Goal: Transaction & Acquisition: Purchase product/service

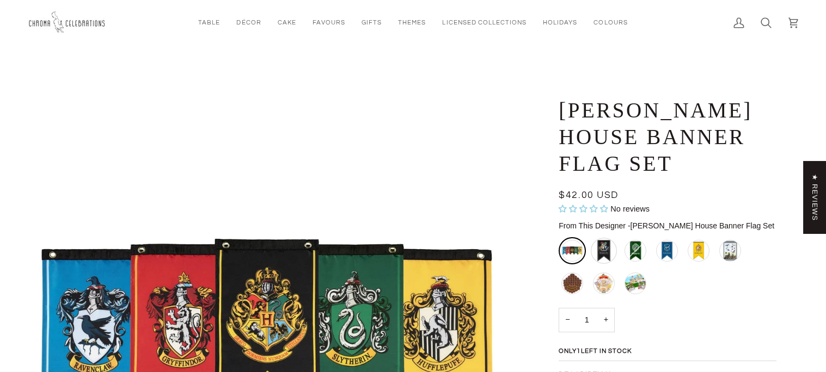
click at [602, 256] on div "Hogwarts Banner - Large" at bounding box center [604, 251] width 26 height 26
